Goal: Find specific page/section: Find specific page/section

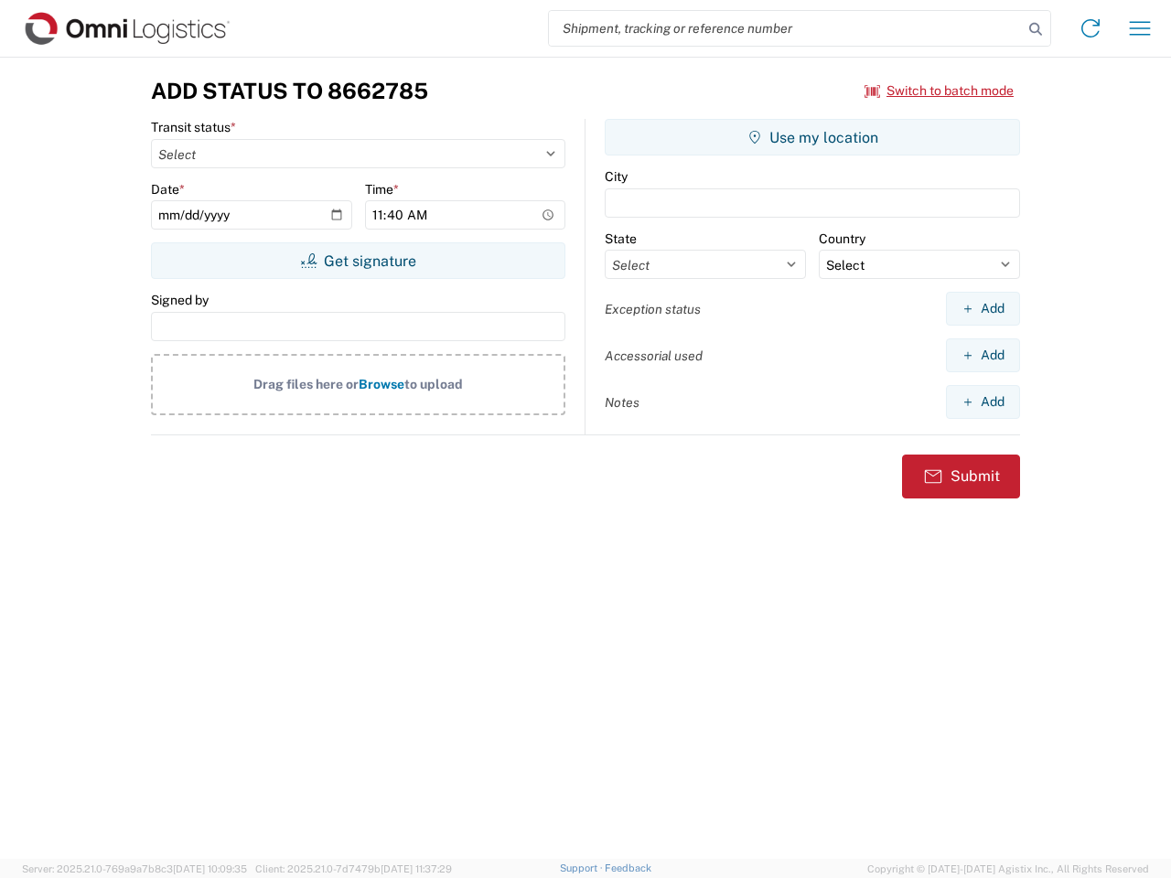
click at [786, 28] on input "search" at bounding box center [786, 28] width 474 height 35
click at [1036, 29] on icon at bounding box center [1036, 29] width 26 height 26
click at [1091, 28] on icon at bounding box center [1090, 28] width 29 height 29
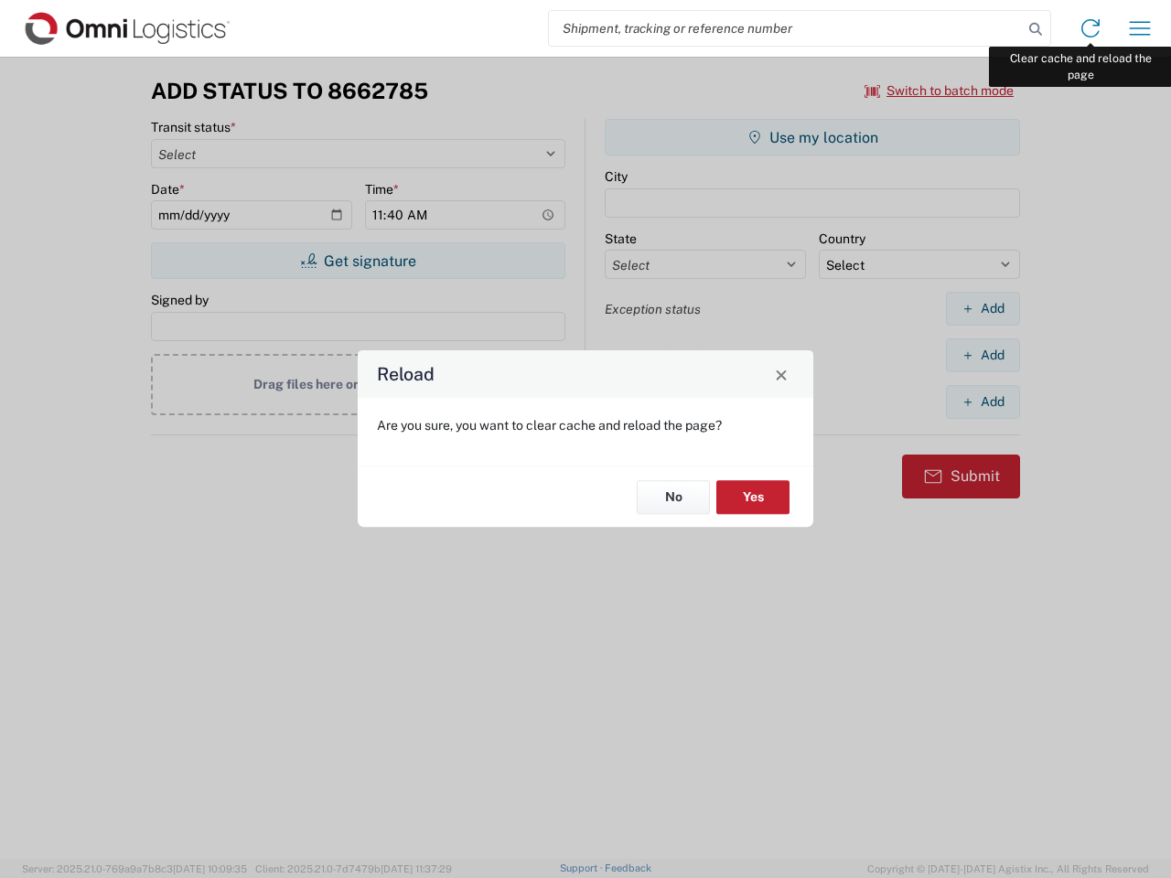
click at [1140, 28] on div "Reload Are you sure, you want to clear cache and reload the page? No Yes" at bounding box center [585, 439] width 1171 height 878
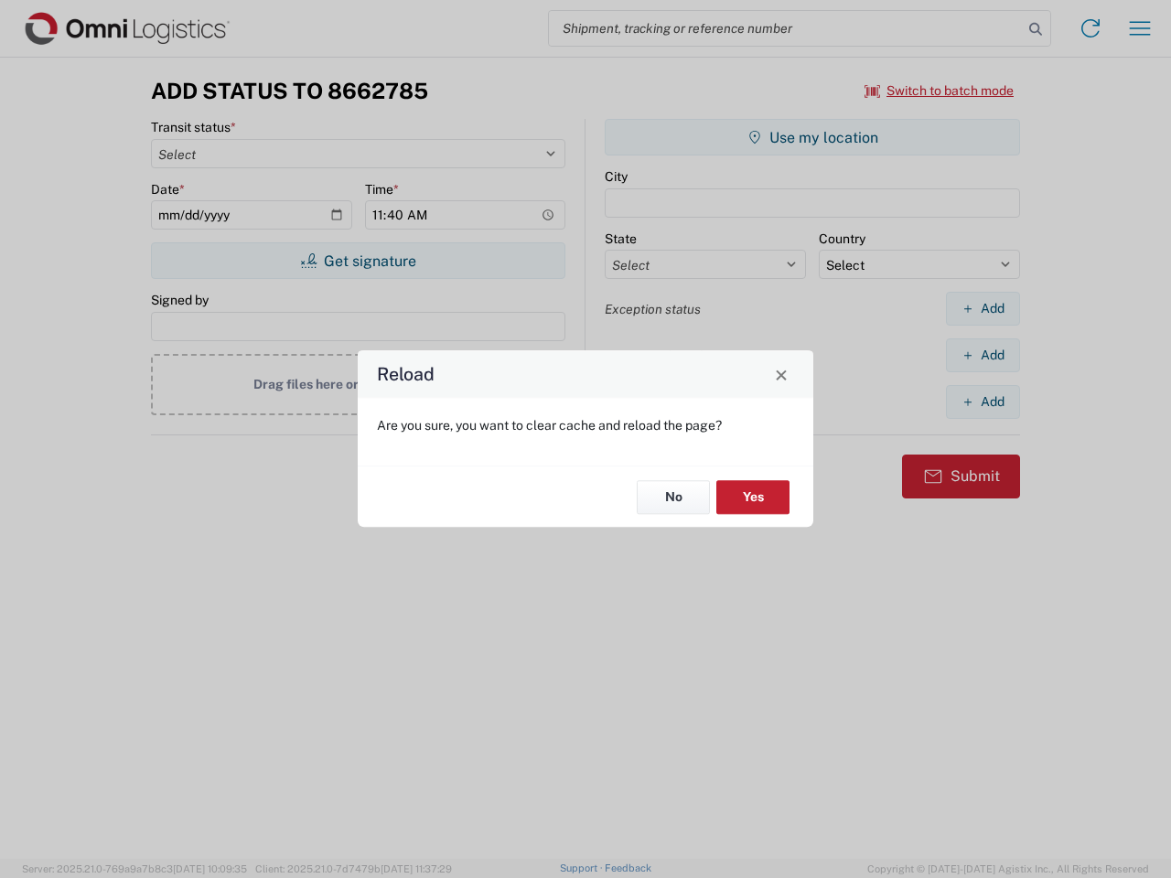
click at [940, 91] on div "Reload Are you sure, you want to clear cache and reload the page? No Yes" at bounding box center [585, 439] width 1171 height 878
click at [358, 261] on div "Reload Are you sure, you want to clear cache and reload the page? No Yes" at bounding box center [585, 439] width 1171 height 878
click at [812, 137] on div "Reload Are you sure, you want to clear cache and reload the page? No Yes" at bounding box center [585, 439] width 1171 height 878
click at [983, 308] on div "Reload Are you sure, you want to clear cache and reload the page? No Yes" at bounding box center [585, 439] width 1171 height 878
click at [983, 355] on div "Reload Are you sure, you want to clear cache and reload the page? No Yes" at bounding box center [585, 439] width 1171 height 878
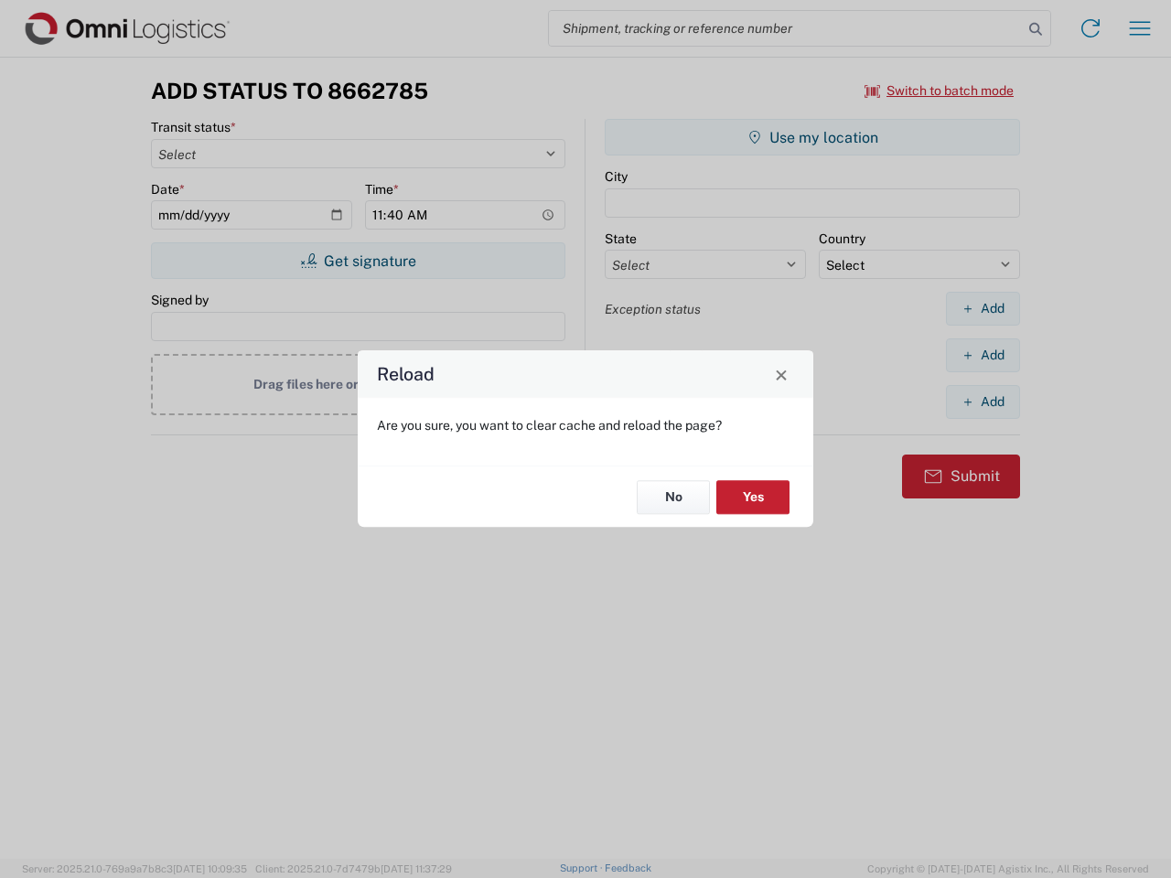
click at [983, 402] on div "Reload Are you sure, you want to clear cache and reload the page? No Yes" at bounding box center [585, 439] width 1171 height 878
